Goal: Task Accomplishment & Management: Use online tool/utility

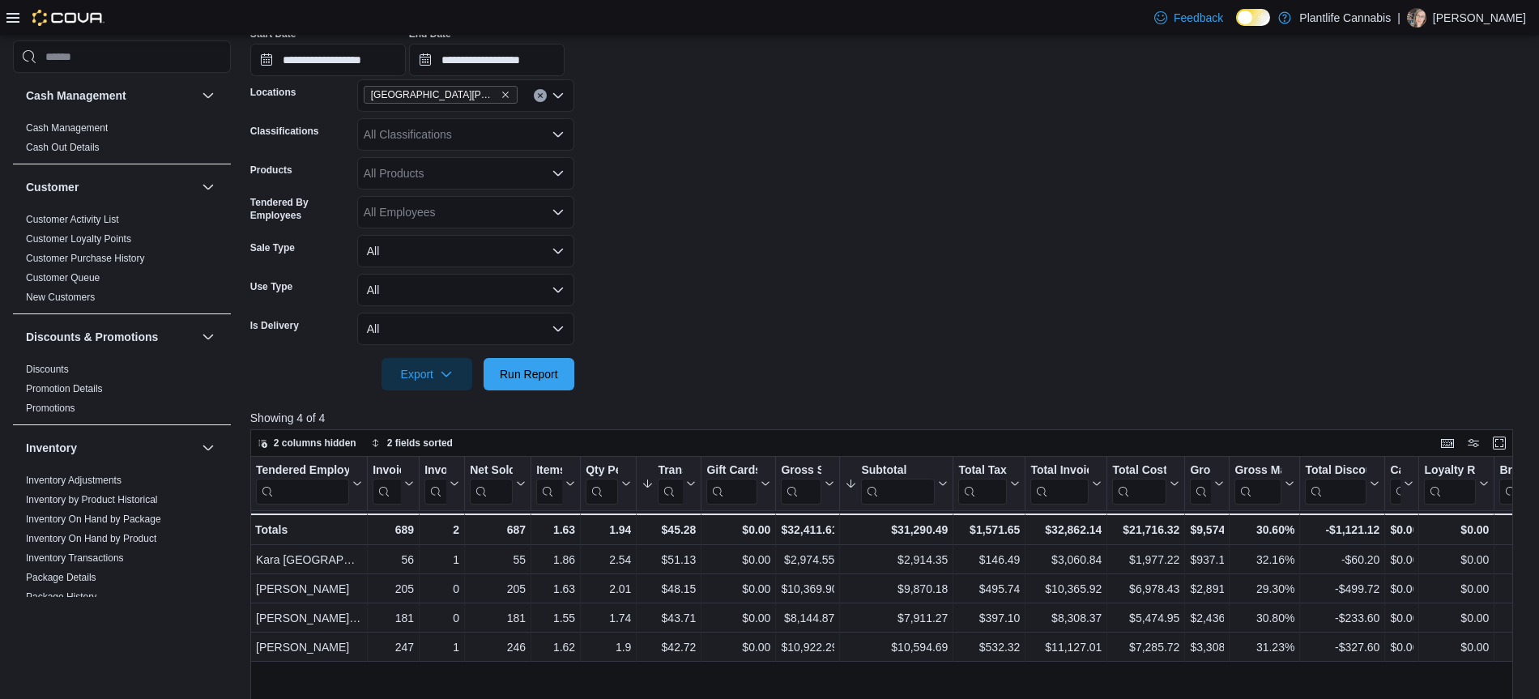
click at [823, 224] on form "**********" at bounding box center [888, 174] width 1276 height 431
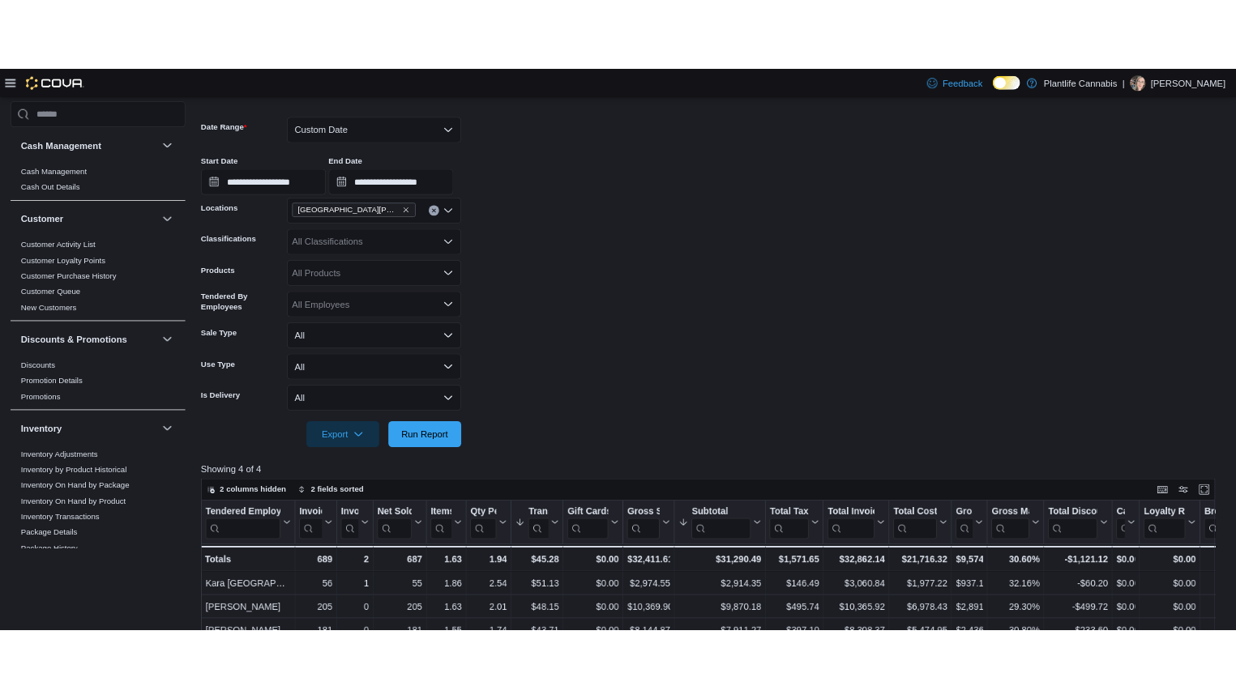
scroll to position [198, 0]
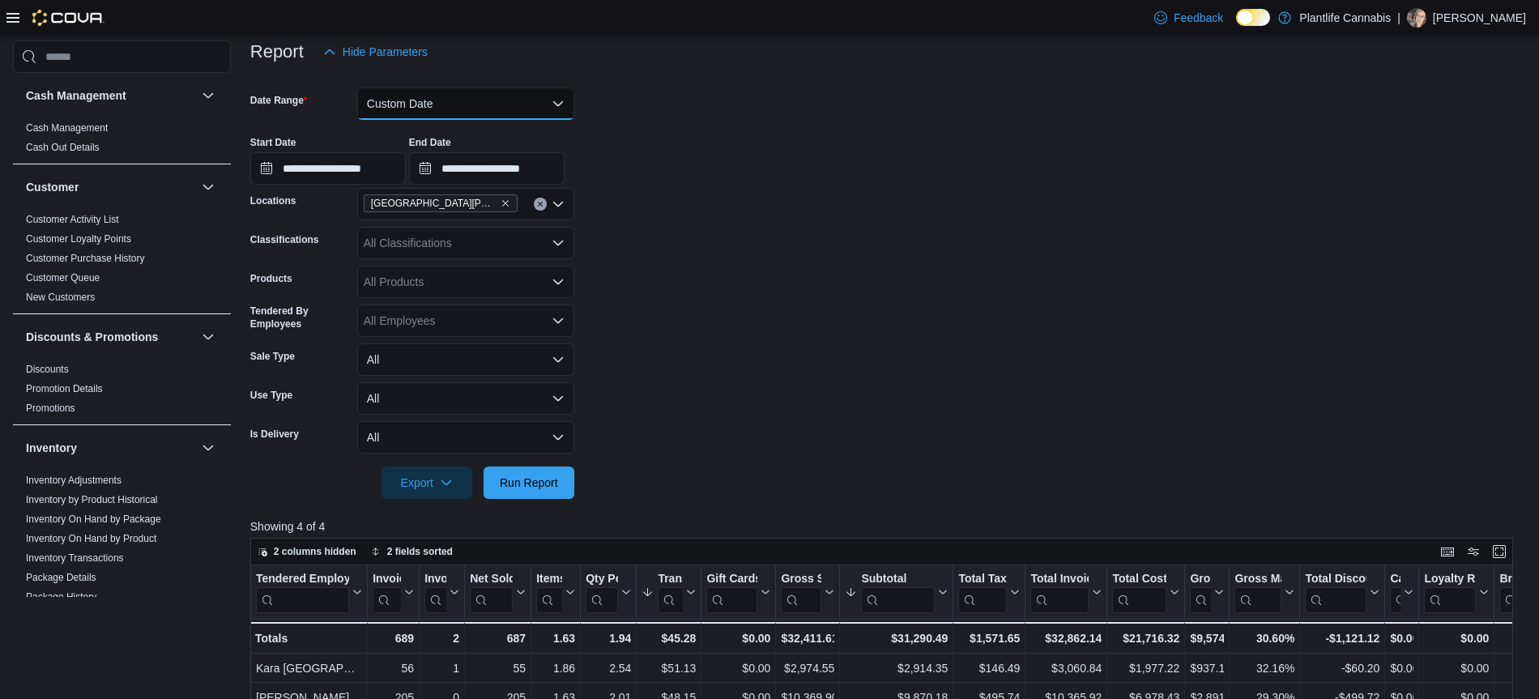
click at [425, 105] on button "Custom Date" at bounding box center [465, 103] width 217 height 32
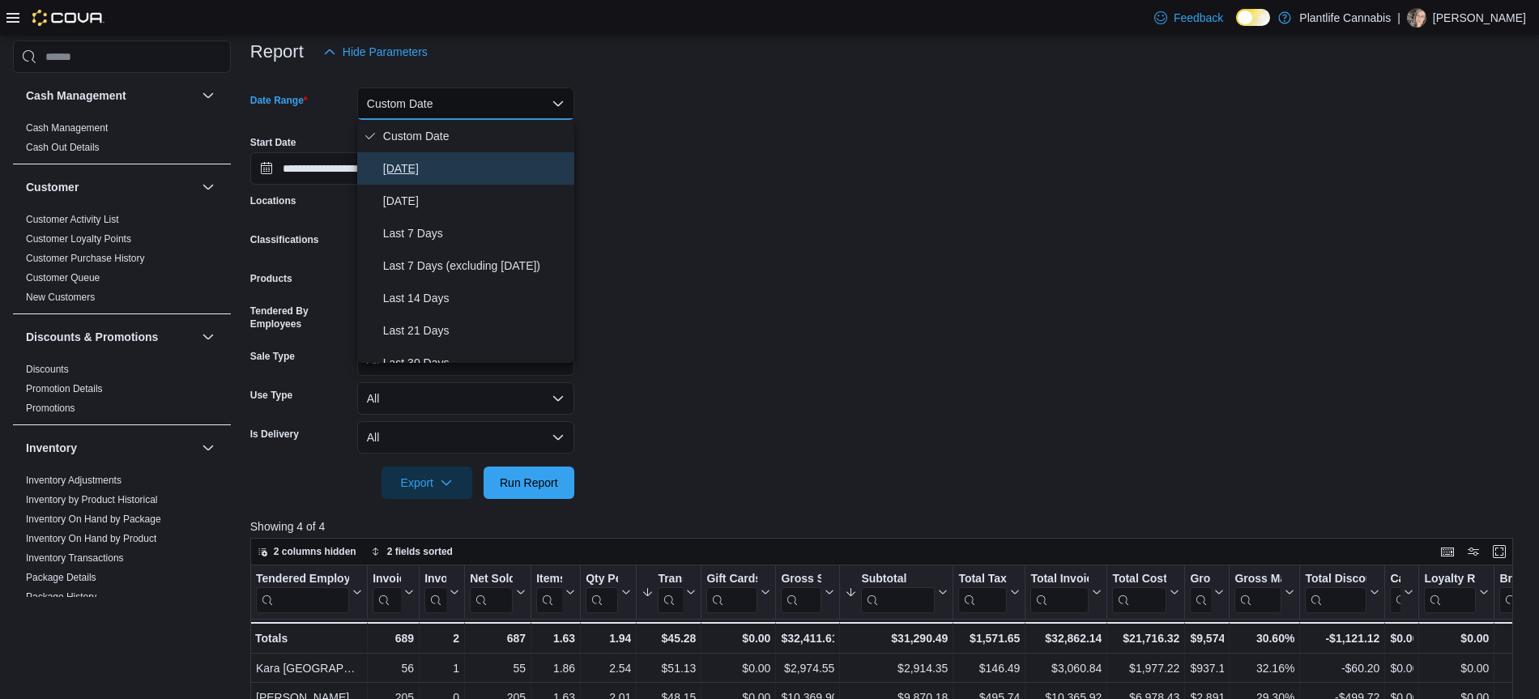
click at [403, 164] on span "[DATE]" at bounding box center [475, 168] width 185 height 19
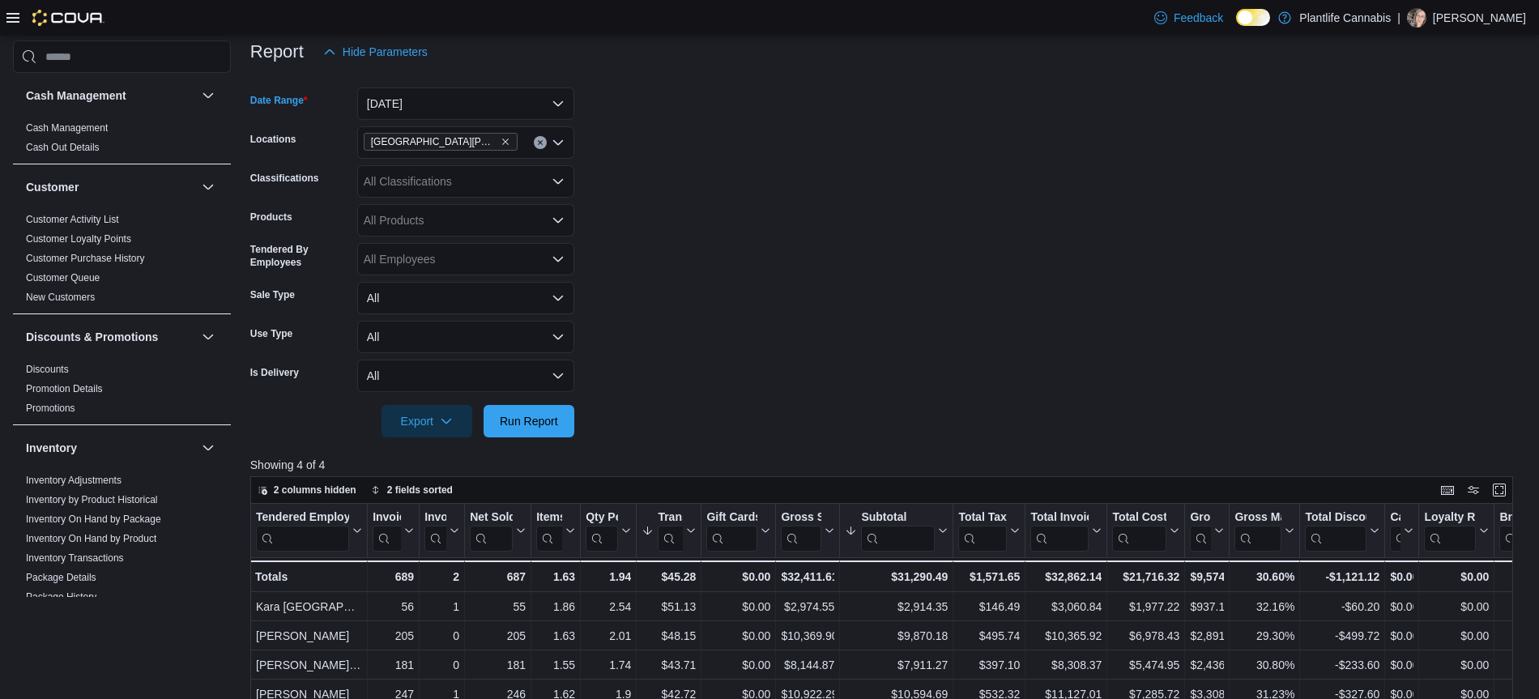
click at [648, 234] on form "Date Range [DATE] Locations [GEOGRAPHIC_DATA][PERSON_NAME] - Eagle Ridge Classi…" at bounding box center [888, 252] width 1276 height 369
click at [550, 419] on span "Run Report" at bounding box center [529, 420] width 58 height 16
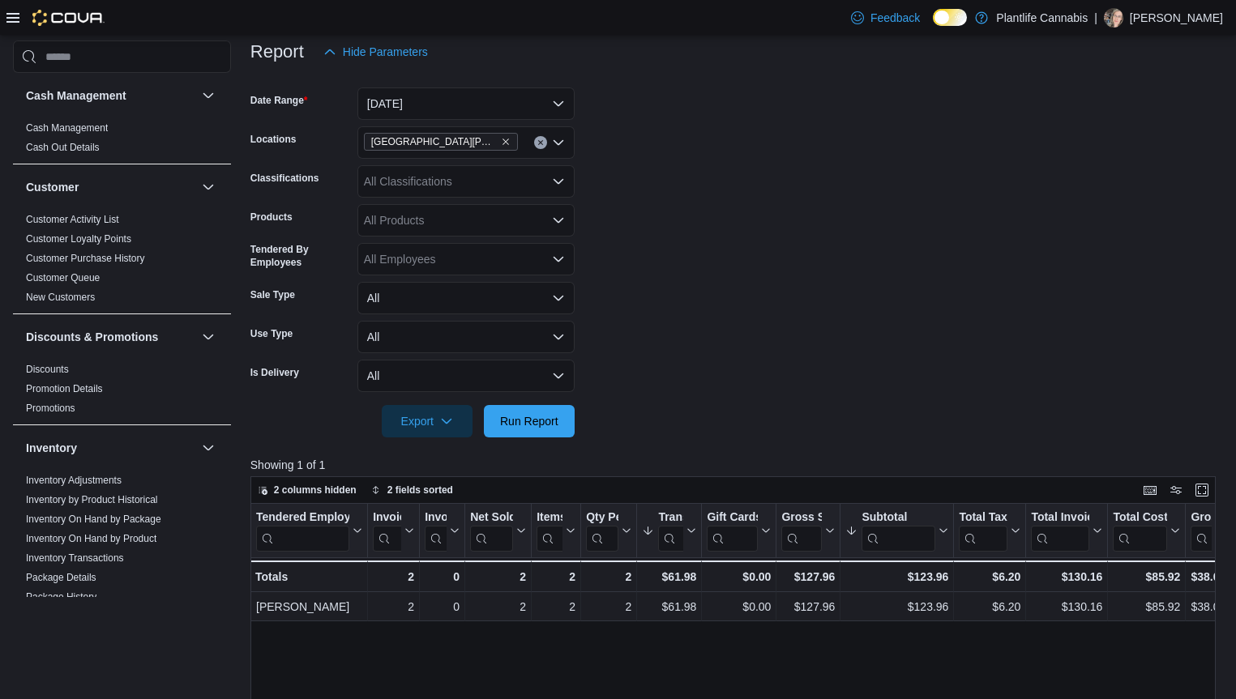
click at [787, 296] on form "Date Range [DATE] Locations [GEOGRAPHIC_DATA][PERSON_NAME] - Eagle Ridge Classi…" at bounding box center [736, 252] width 972 height 369
click at [537, 144] on icon "Clear input" at bounding box center [540, 142] width 6 height 6
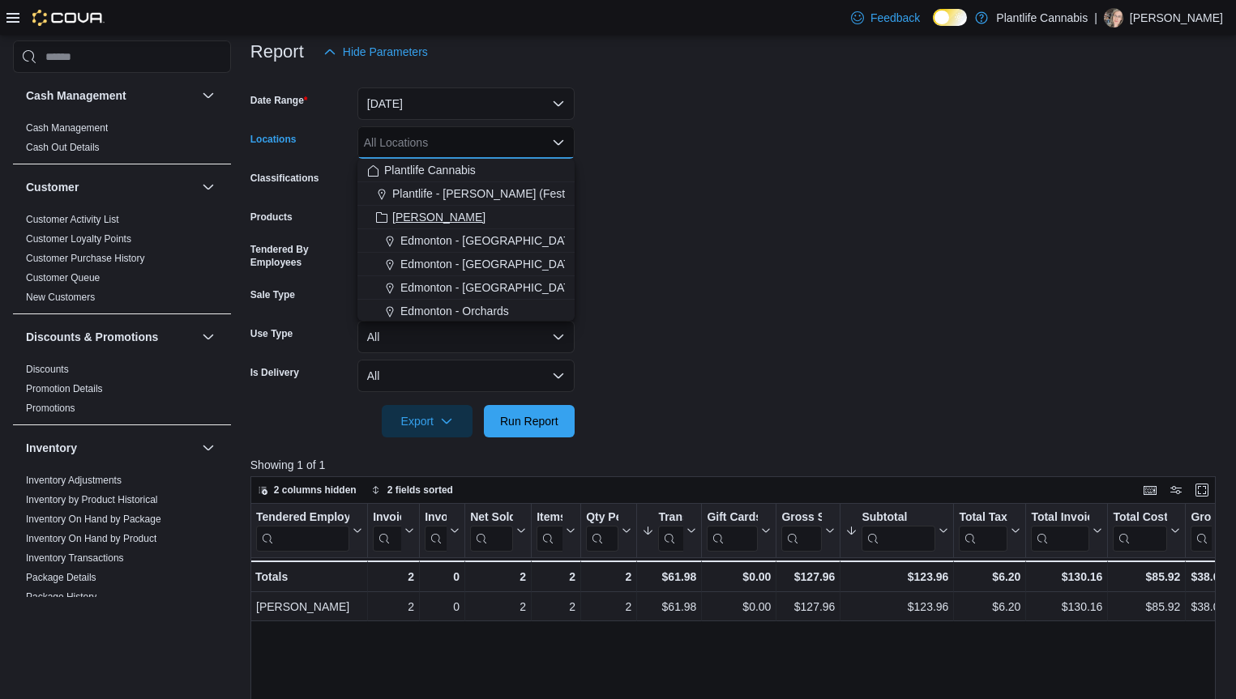
click at [392, 217] on span "[PERSON_NAME]" at bounding box center [438, 217] width 93 height 16
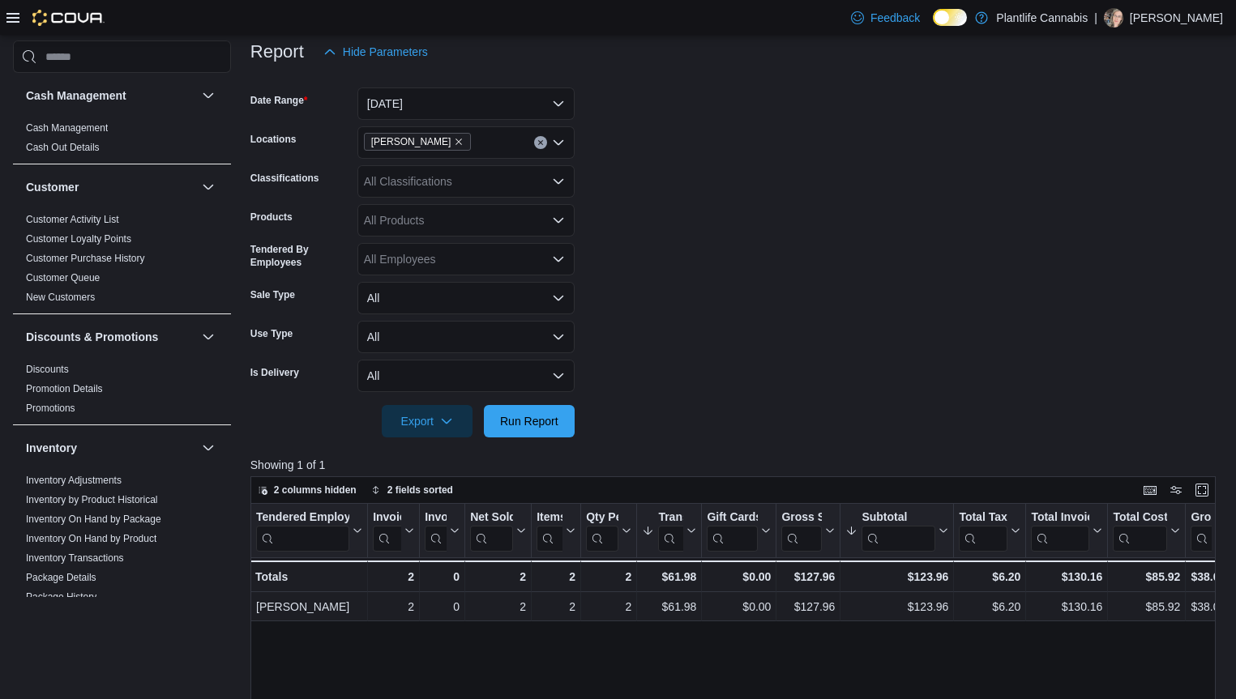
click at [844, 242] on form "Date Range [DATE] Locations Ashton Classifications All Classifications Products…" at bounding box center [736, 252] width 972 height 369
click at [547, 420] on span "Run Report" at bounding box center [529, 420] width 58 height 16
